Goal: Find specific page/section: Find specific page/section

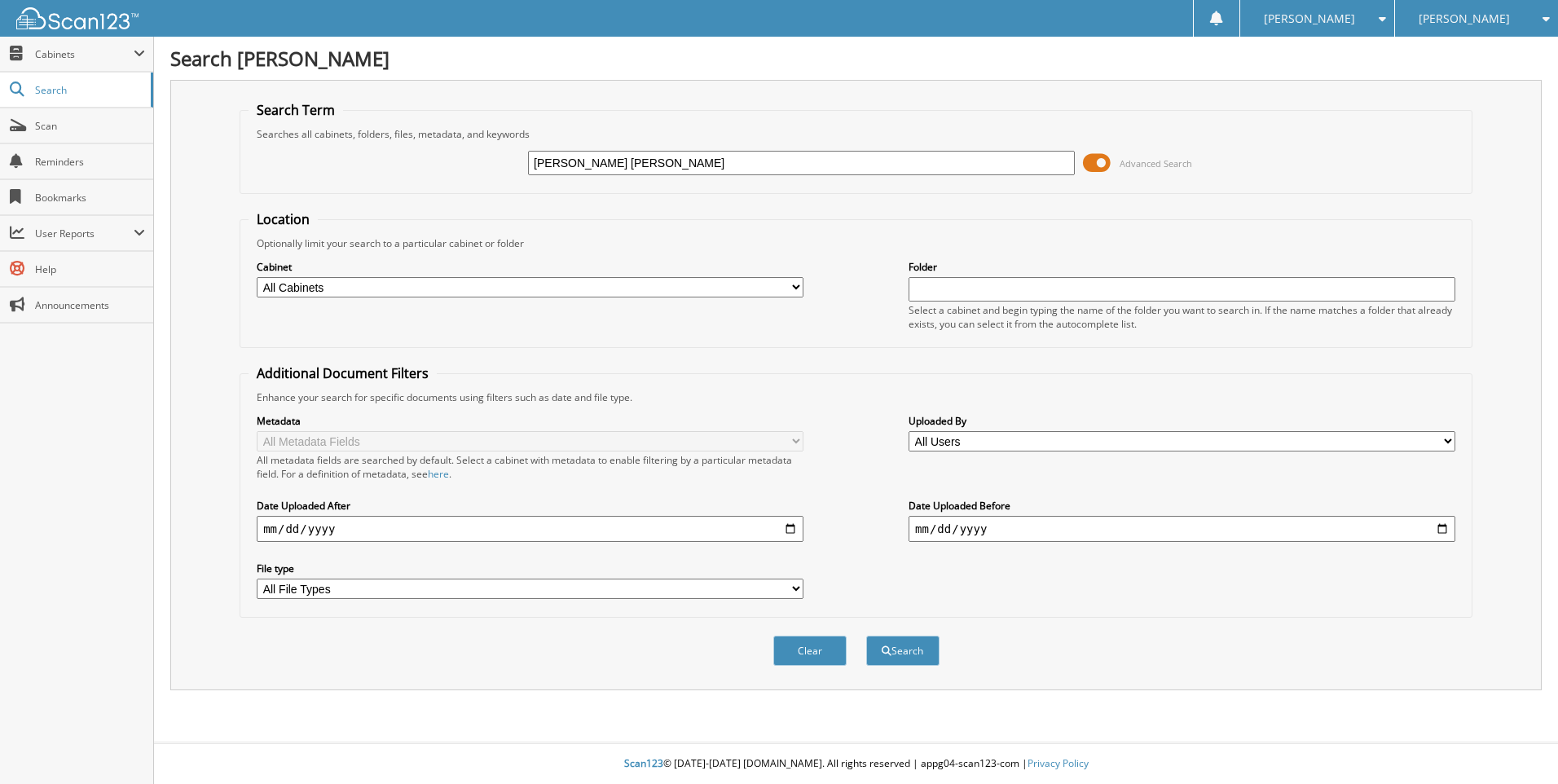
type input "[PERSON_NAME] [PERSON_NAME]"
click at [867, 635] on button "Search" at bounding box center [903, 650] width 74 height 30
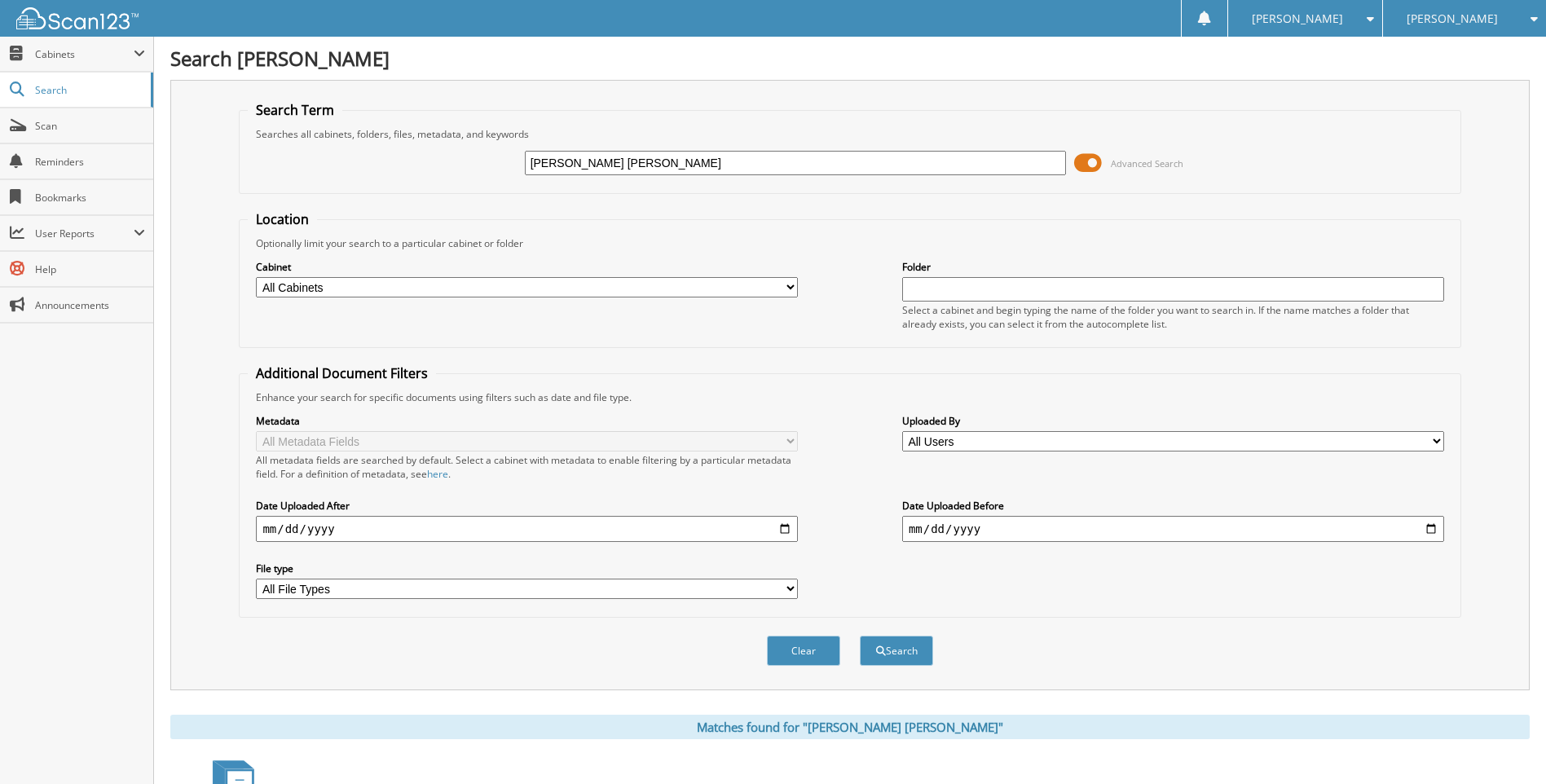
click at [791, 290] on select "All Cabinets A & H CLAIMS ATTORNEY / LEGAL EXPENSES PAID ATTORNEY / PAYMENTS RE…" at bounding box center [526, 287] width 542 height 21
click at [792, 290] on select "All Cabinets A & H CLAIMS ATTORNEY / LEGAL EXPENSES PAID ATTORNEY / PAYMENTS RE…" at bounding box center [526, 287] width 542 height 21
